Goal: Task Accomplishment & Management: Manage account settings

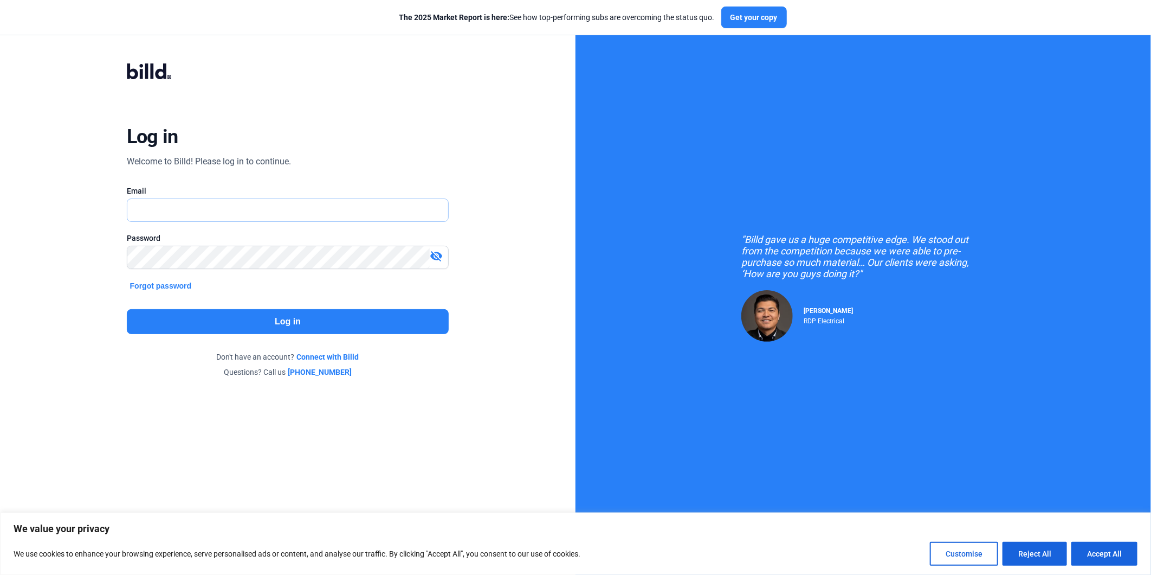
type input "[EMAIL_ADDRESS][DOMAIN_NAME]"
click at [262, 325] on button "Log in" at bounding box center [288, 321] width 322 height 25
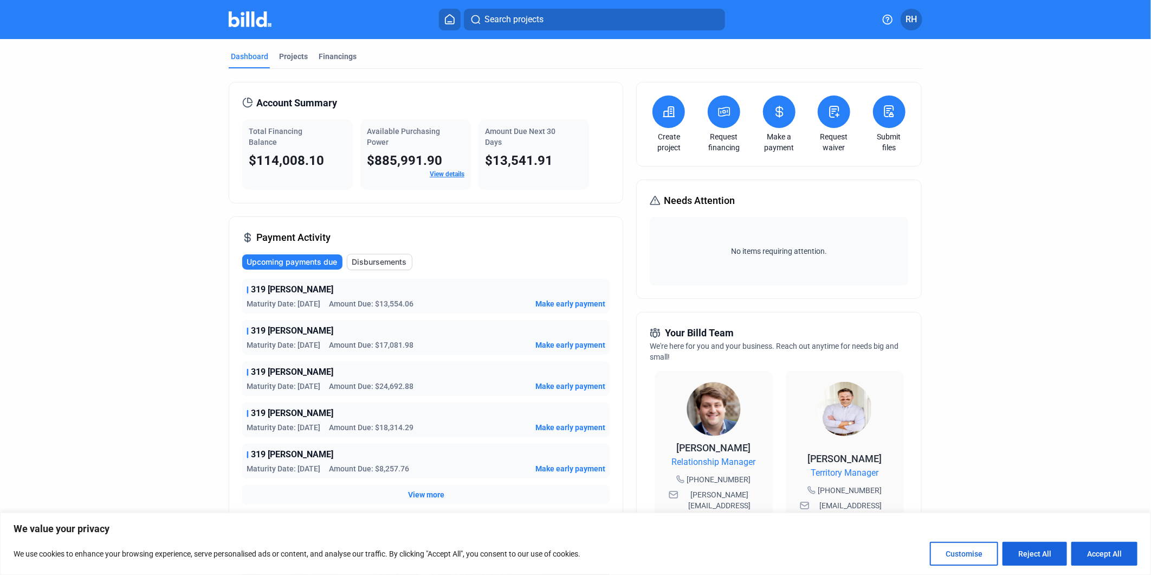
click at [722, 141] on link "Request financing" at bounding box center [724, 142] width 38 height 22
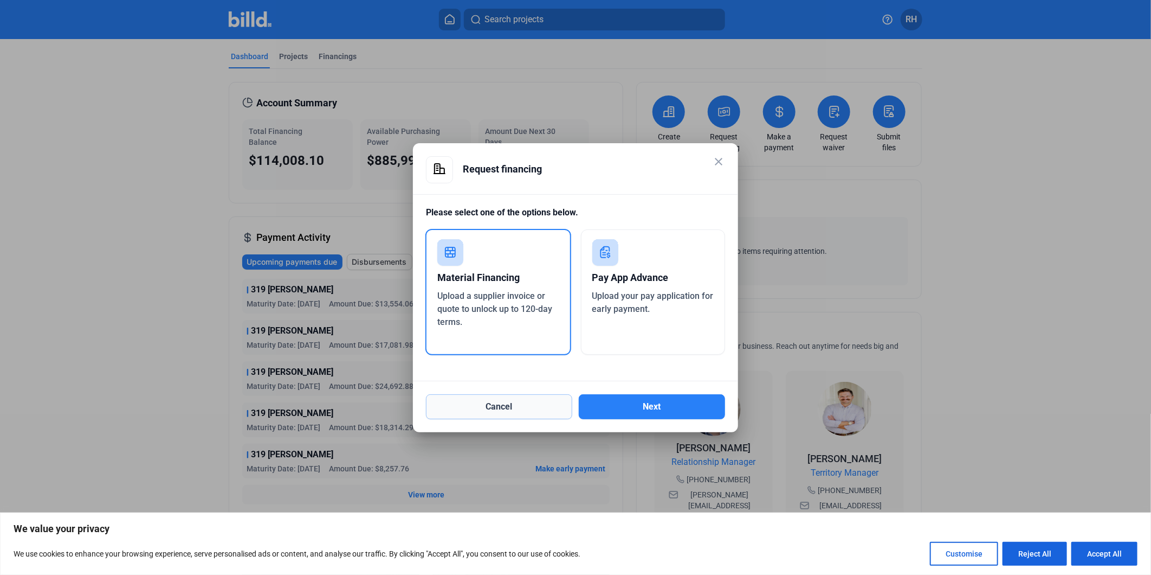
click at [531, 403] on button "Cancel" at bounding box center [499, 406] width 146 height 25
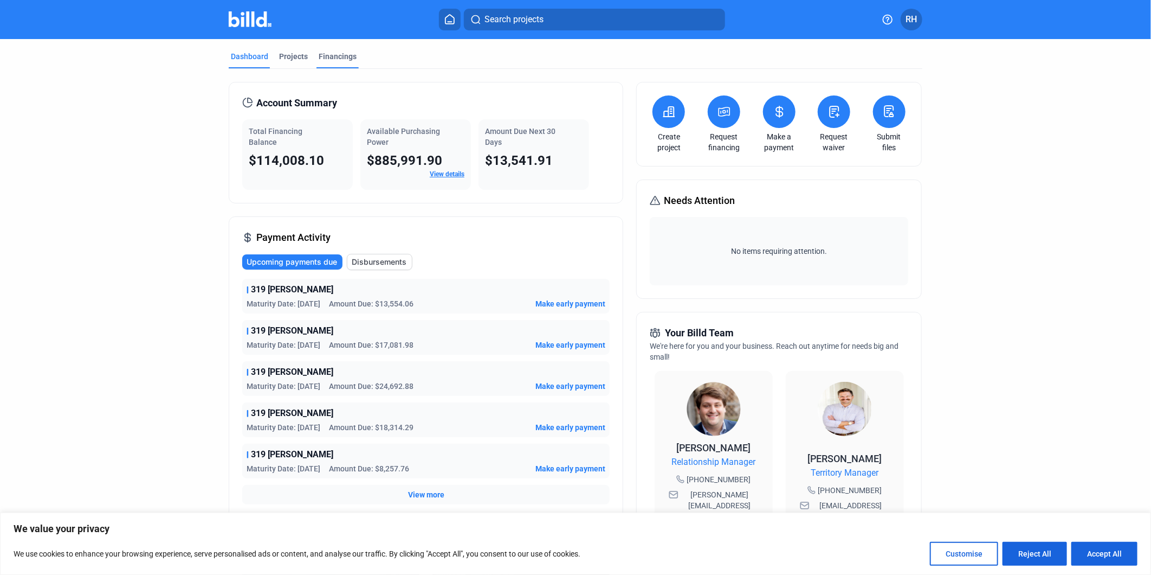
click at [337, 55] on div "Financings" at bounding box center [338, 56] width 38 height 11
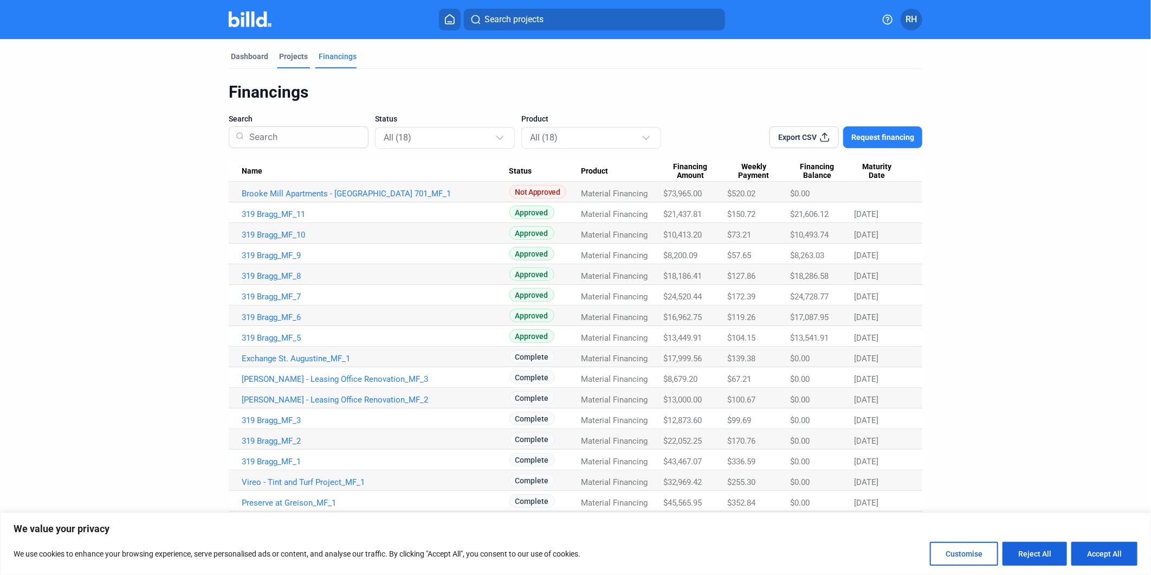
click at [296, 56] on div "Projects" at bounding box center [293, 56] width 29 height 11
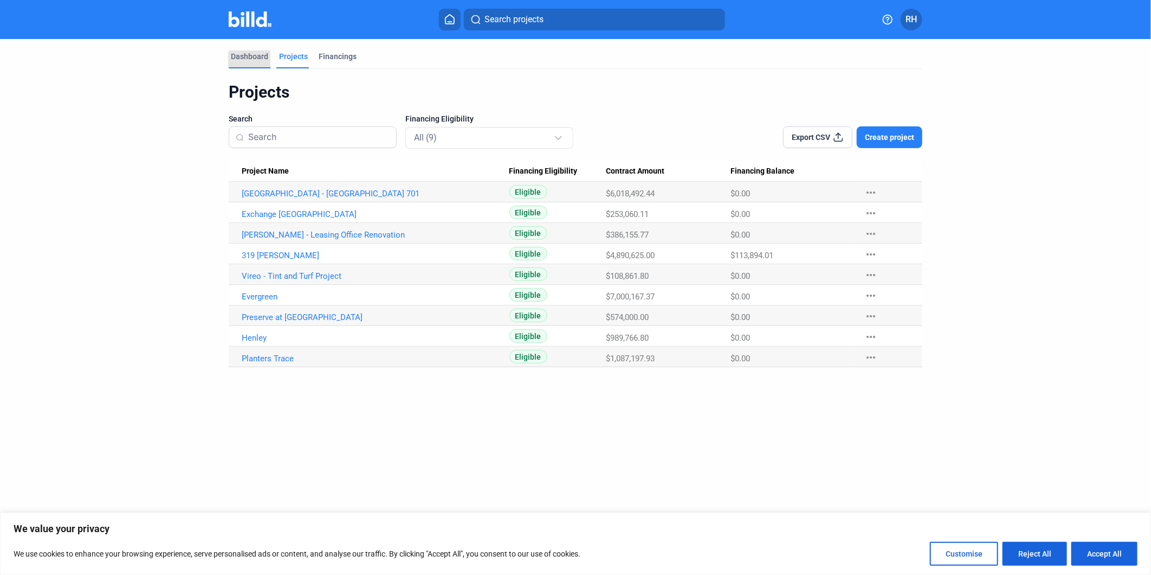
click at [256, 63] on div "Dashboard" at bounding box center [250, 59] width 42 height 17
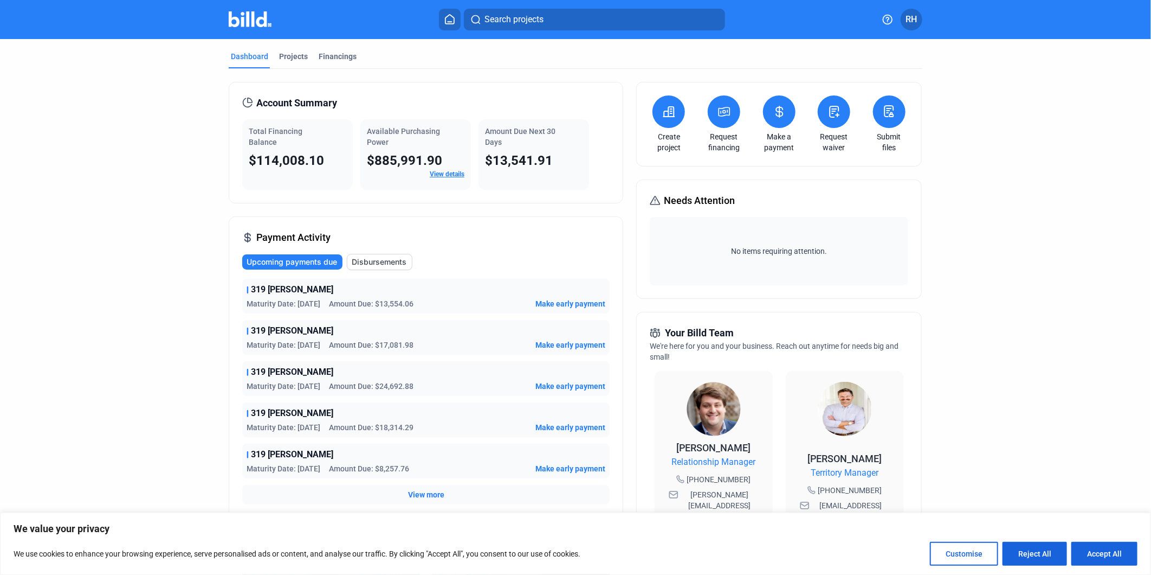
click at [908, 20] on span "RH" at bounding box center [911, 19] width 11 height 13
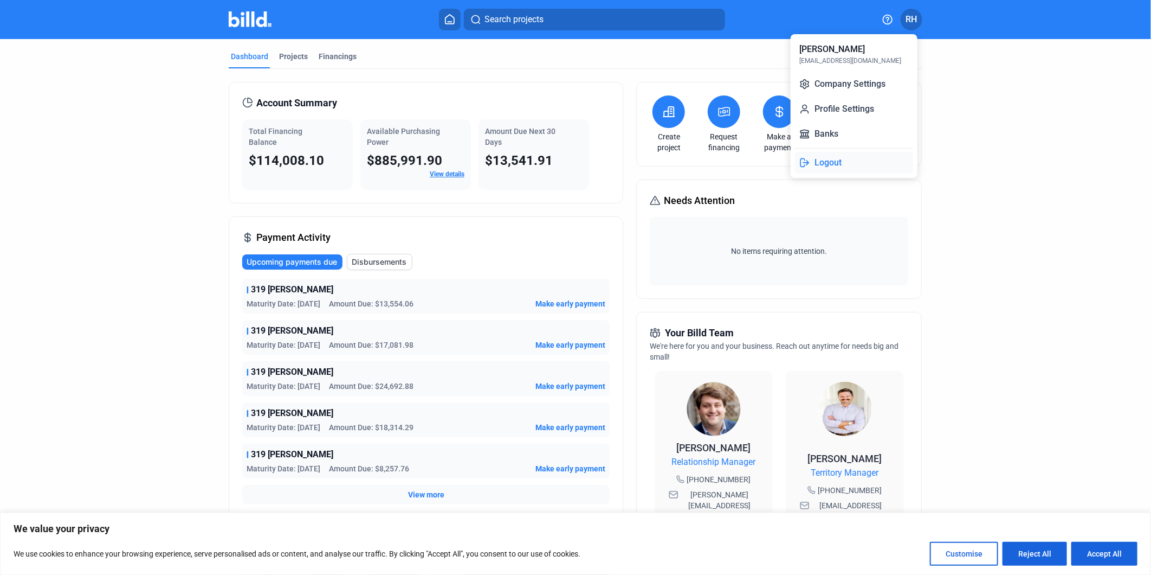
click at [844, 157] on button "Logout" at bounding box center [854, 163] width 118 height 22
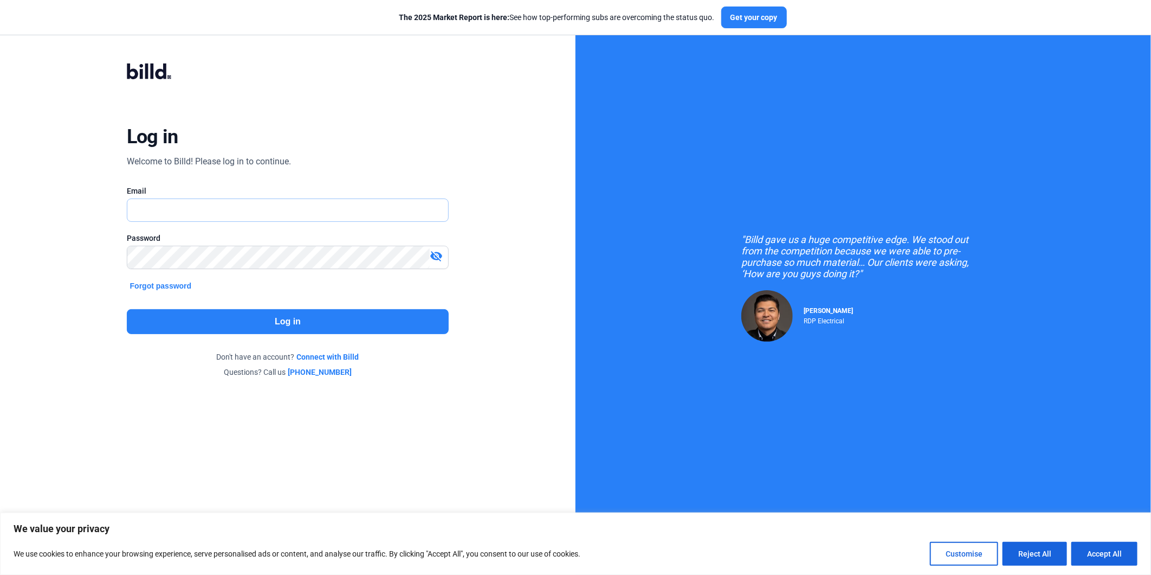
type input "[EMAIL_ADDRESS][DOMAIN_NAME]"
